Goal: Transaction & Acquisition: Purchase product/service

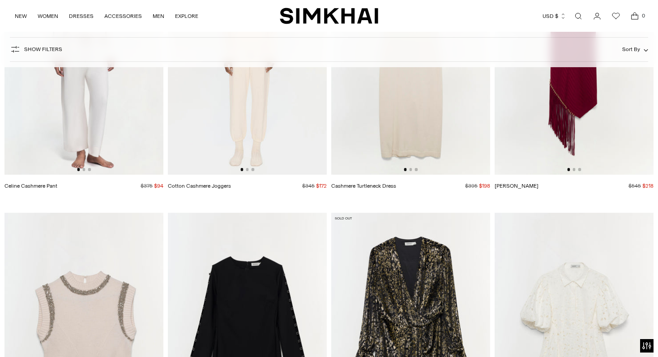
scroll to position [18586, 0]
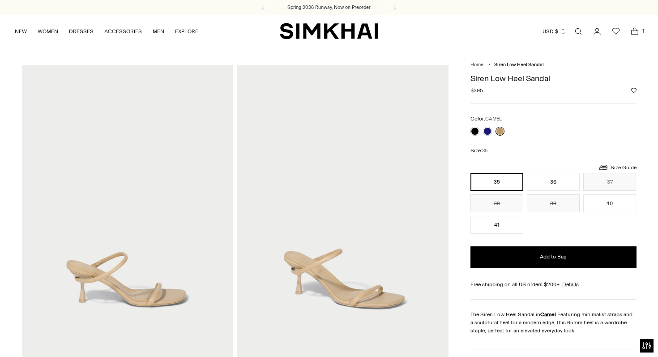
click at [635, 31] on icon "Open cart modal" at bounding box center [635, 31] width 13 height 9
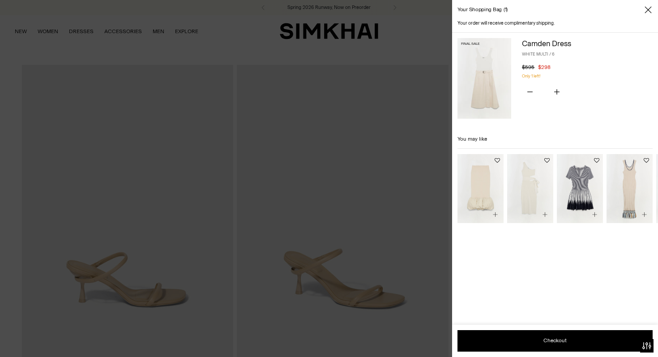
click at [348, 118] on div at bounding box center [329, 178] width 658 height 357
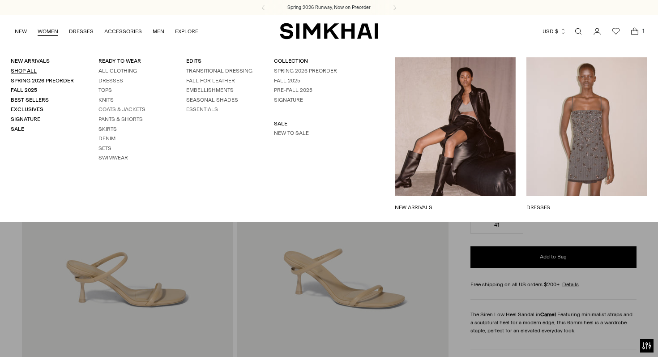
click at [31, 71] on link "Shop All" at bounding box center [24, 71] width 26 height 6
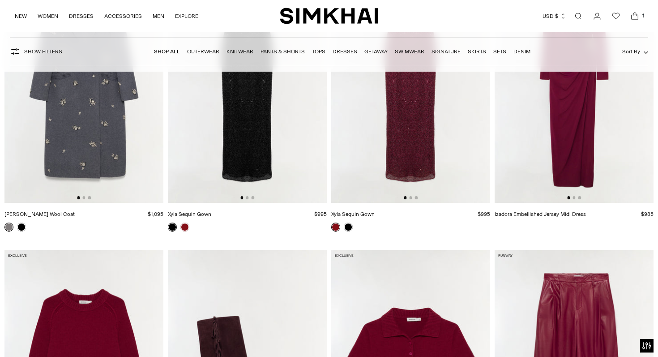
scroll to position [3931, 0]
